Goal: Navigation & Orientation: Find specific page/section

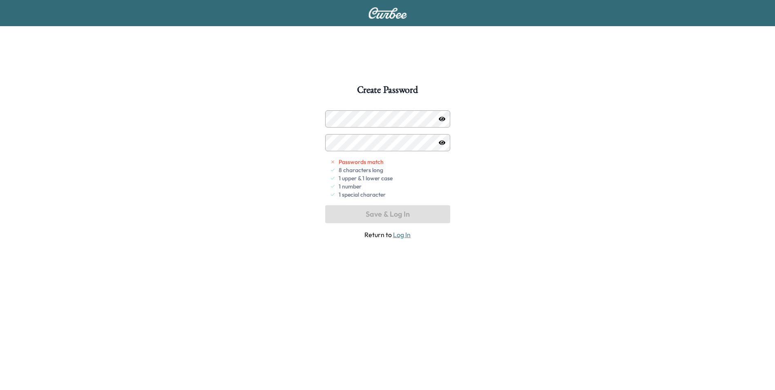
click at [442, 118] on icon "button" at bounding box center [442, 118] width 7 height 4
click at [381, 212] on button "Save & Log In" at bounding box center [387, 214] width 125 height 18
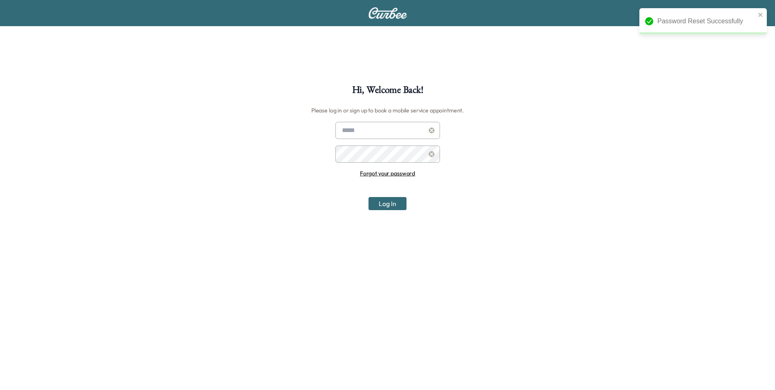
click at [371, 129] on input "text" at bounding box center [387, 130] width 105 height 17
type input "**********"
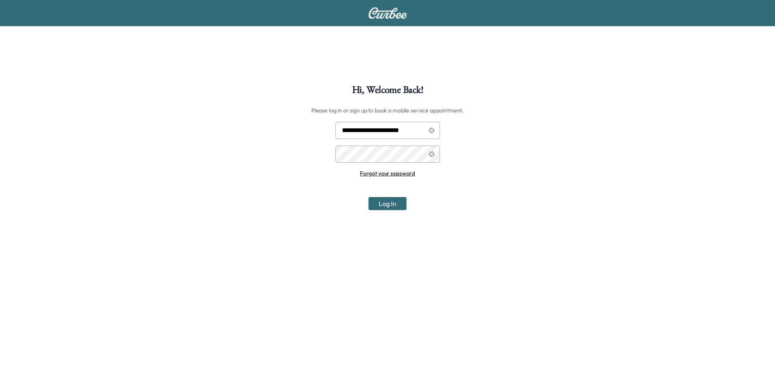
click at [431, 156] on icon at bounding box center [432, 154] width 6 height 6
click at [388, 199] on button "Log In" at bounding box center [388, 203] width 38 height 13
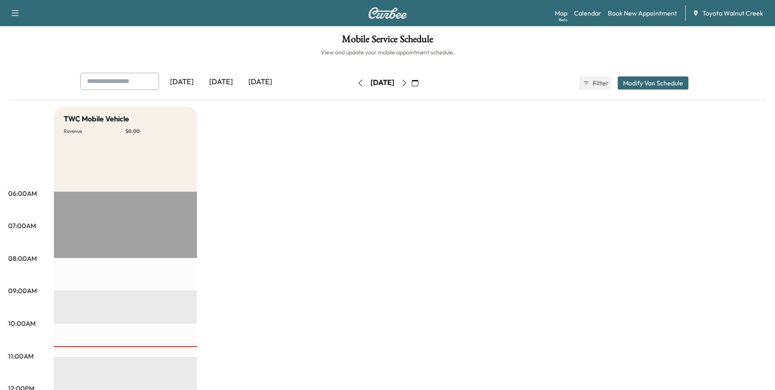
click at [179, 78] on div "[DATE]" at bounding box center [181, 82] width 39 height 19
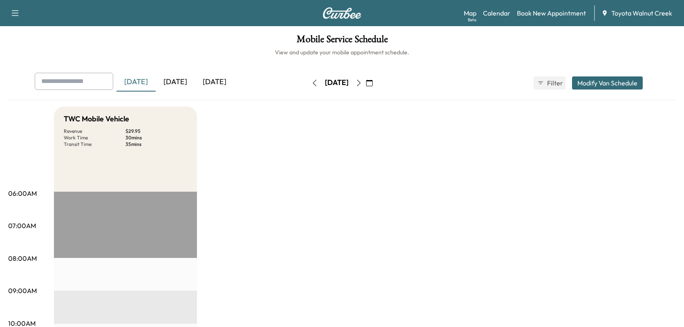
click at [181, 80] on div "[DATE]" at bounding box center [175, 82] width 39 height 19
